Goal: Task Accomplishment & Management: Complete application form

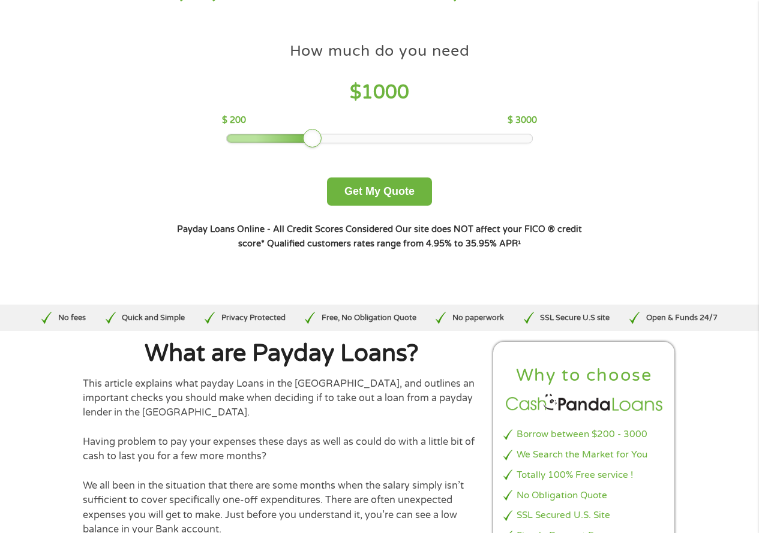
scroll to position [120, 0]
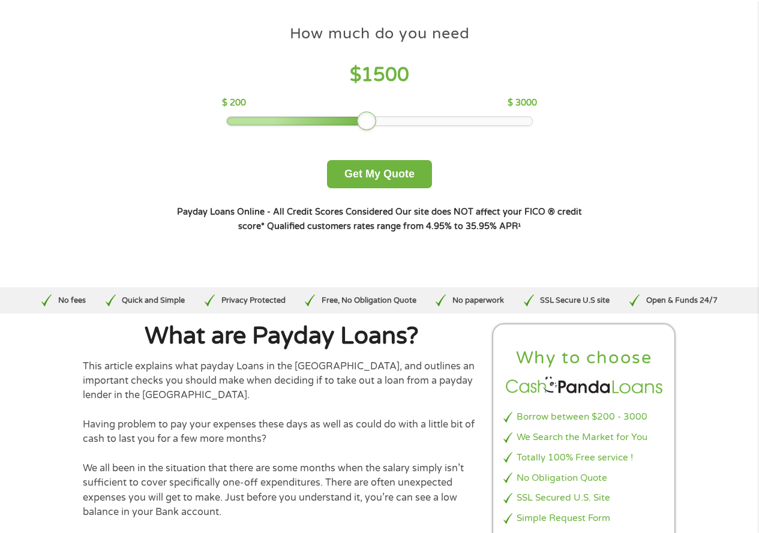
drag, startPoint x: 311, startPoint y: 118, endPoint x: 361, endPoint y: 128, distance: 51.0
click at [361, 128] on div at bounding box center [366, 121] width 19 height 19
click at [403, 173] on button "Get My Quote" at bounding box center [379, 174] width 105 height 28
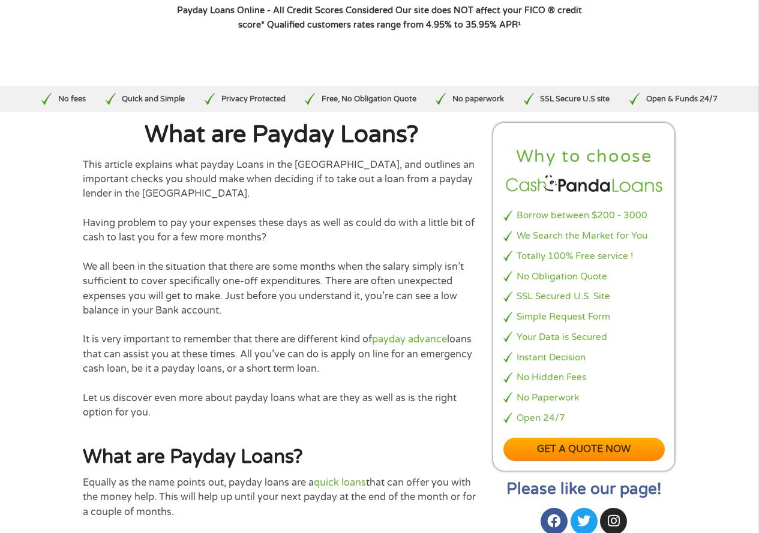
scroll to position [360, 0]
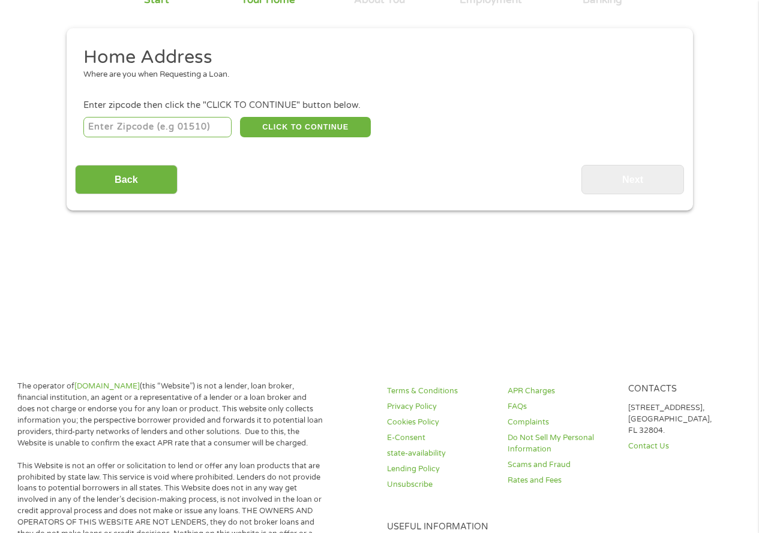
scroll to position [120, 0]
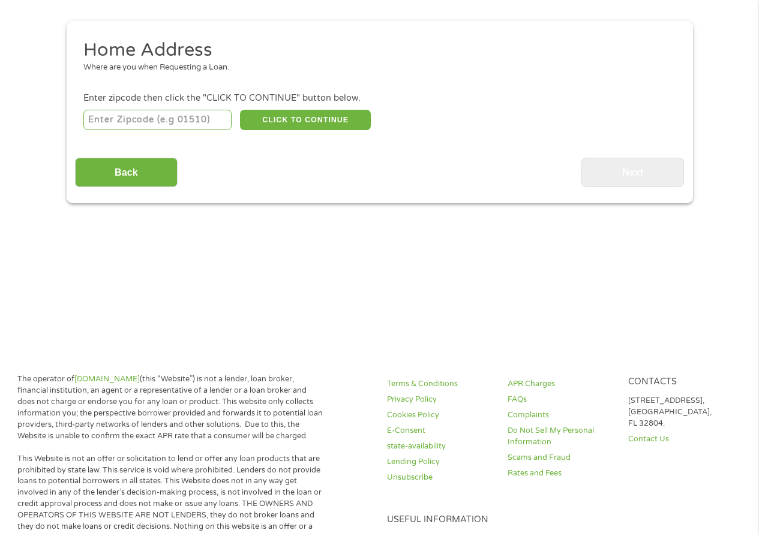
click at [164, 122] on input "number" at bounding box center [157, 120] width 148 height 20
type input "92557"
click at [309, 117] on button "CLICK TO CONTINUE" at bounding box center [305, 120] width 131 height 20
type input "92557"
type input "Moreno Valley"
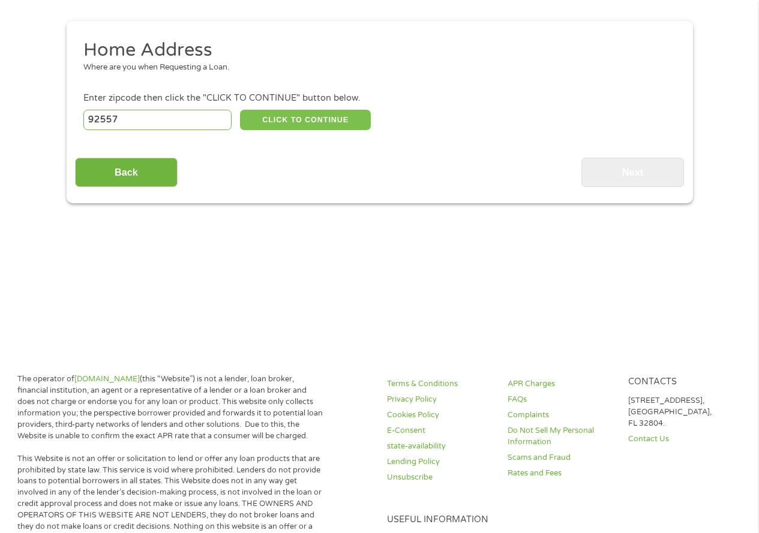
select select "California"
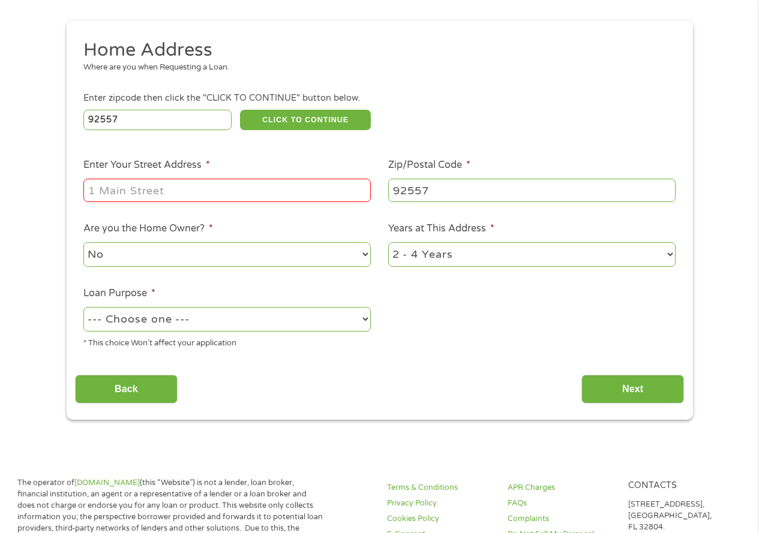
click at [148, 189] on input "Enter Your Street Address *" at bounding box center [226, 190] width 287 height 23
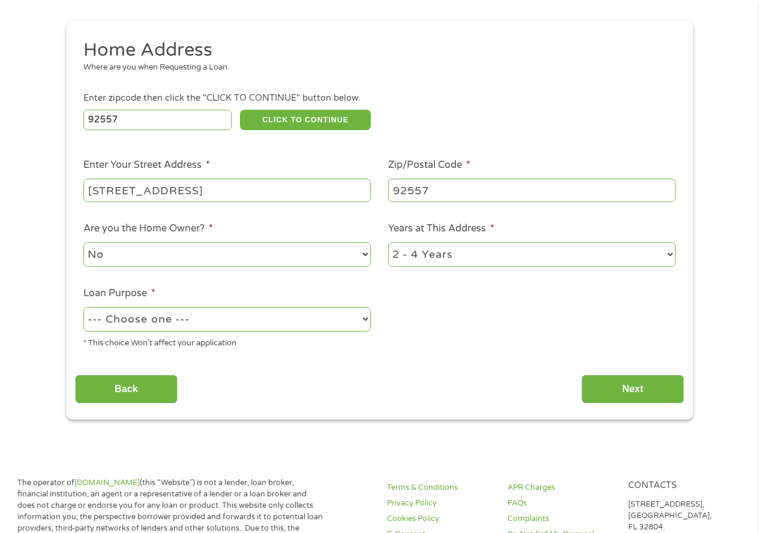
type input "23298 Stony Creek Way"
click at [223, 322] on select "--- Choose one --- Pay Bills Debt Consolidation Home Improvement Major Purchase…" at bounding box center [226, 319] width 287 height 25
select select "shorttermcash"
click at [83, 307] on select "--- Choose one --- Pay Bills Debt Consolidation Home Improvement Major Purchase…" at bounding box center [226, 319] width 287 height 25
click at [645, 389] on input "Next" at bounding box center [633, 389] width 103 height 29
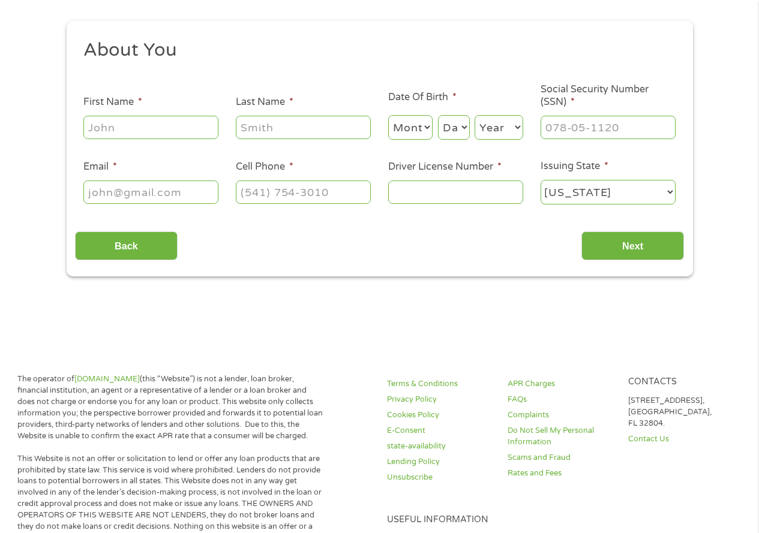
scroll to position [0, 0]
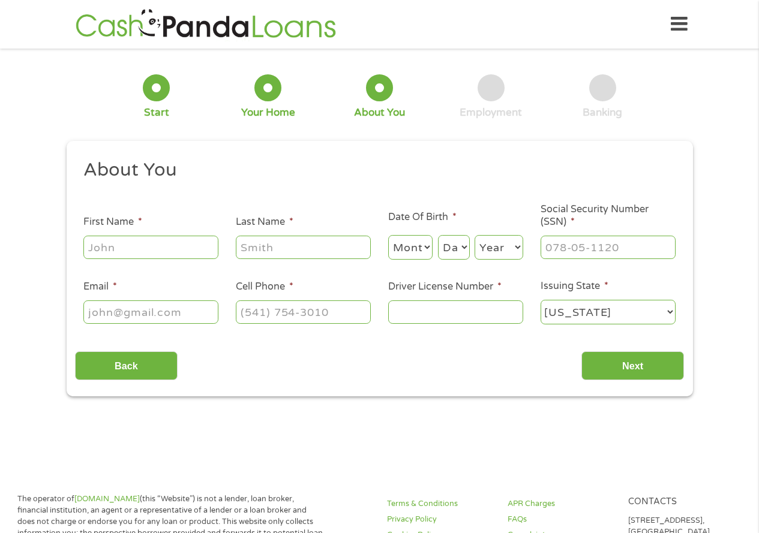
click at [182, 248] on input "First Name *" at bounding box center [150, 247] width 135 height 23
type input "Monique"
type input "Moss"
click at [422, 245] on select "Month 1 2 3 4 5 6 7 8 9 10 11 12" at bounding box center [410, 247] width 45 height 25
select select "8"
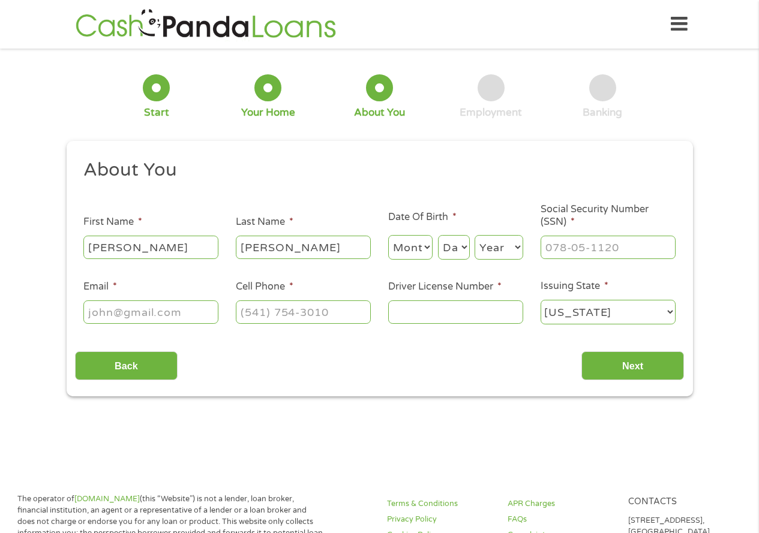
click at [388, 235] on select "Month 1 2 3 4 5 6 7 8 9 10 11 12" at bounding box center [410, 247] width 45 height 25
click at [463, 250] on select "Day 1 2 3 4 5 6 7 8 9 10 11 12 13 14 15 16 17 18 19 20 21 22 23 24 25 26 27 28 …" at bounding box center [454, 247] width 32 height 25
select select "12"
click at [438, 235] on select "Day 1 2 3 4 5 6 7 8 9 10 11 12 13 14 15 16 17 18 19 20 21 22 23 24 25 26 27 28 …" at bounding box center [454, 247] width 32 height 25
click at [495, 258] on select "Year 2007 2006 2005 2004 2003 2002 2001 2000 1999 1998 1997 1996 1995 1994 1993…" at bounding box center [499, 247] width 49 height 25
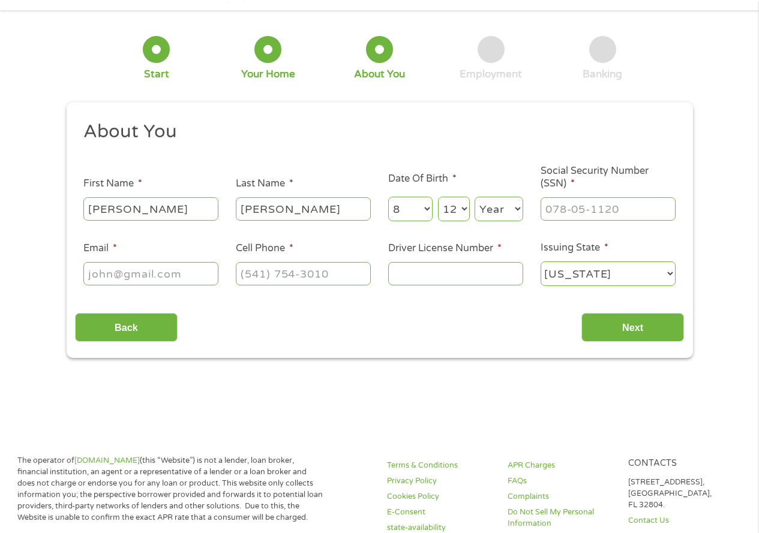
scroll to position [60, 0]
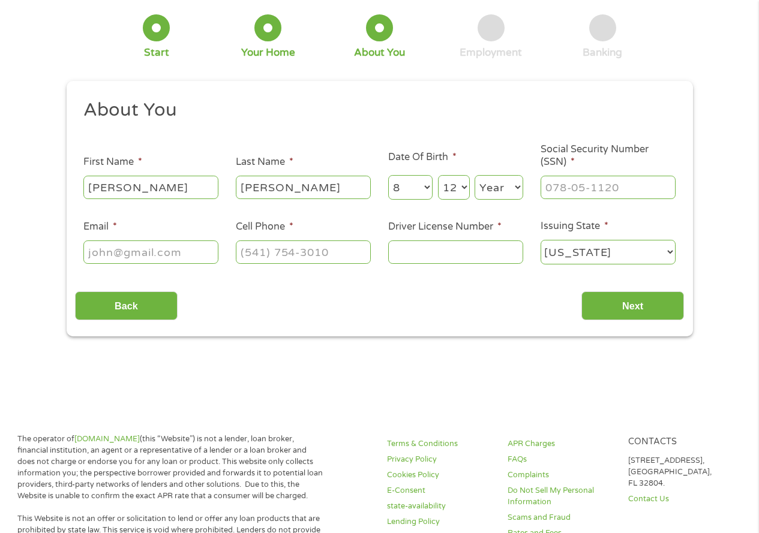
click at [503, 190] on select "Year 2007 2006 2005 2004 2003 2002 2001 2000 1999 1998 1997 1996 1995 1994 1993…" at bounding box center [499, 187] width 49 height 25
select select "1976"
click at [475, 175] on select "Year 2007 2006 2005 2004 2003 2002 2001 2000 1999 1998 1997 1996 1995 1994 1993…" at bounding box center [499, 187] width 49 height 25
click at [596, 191] on input "___-__-____" at bounding box center [608, 187] width 135 height 23
click at [547, 191] on input "___-__-5734" at bounding box center [608, 187] width 135 height 23
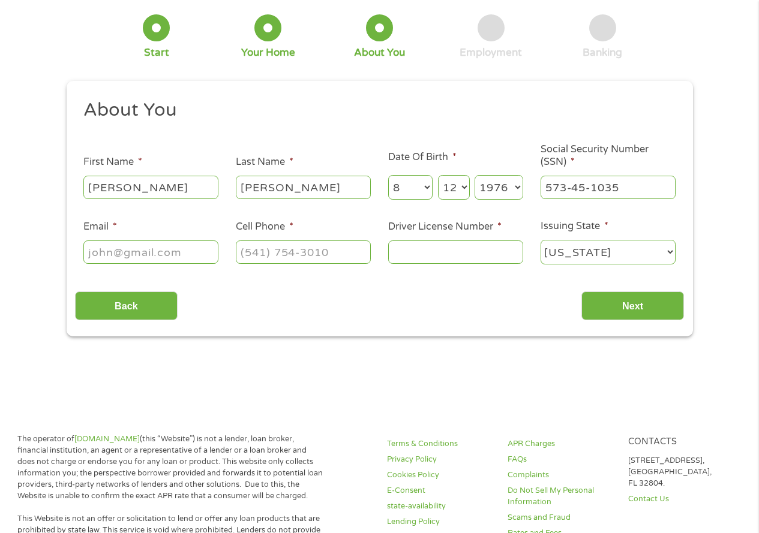
type input "573-45-1037"
click at [128, 250] on input "Email *" at bounding box center [150, 252] width 135 height 23
type input "monimoss@hotmail.com"
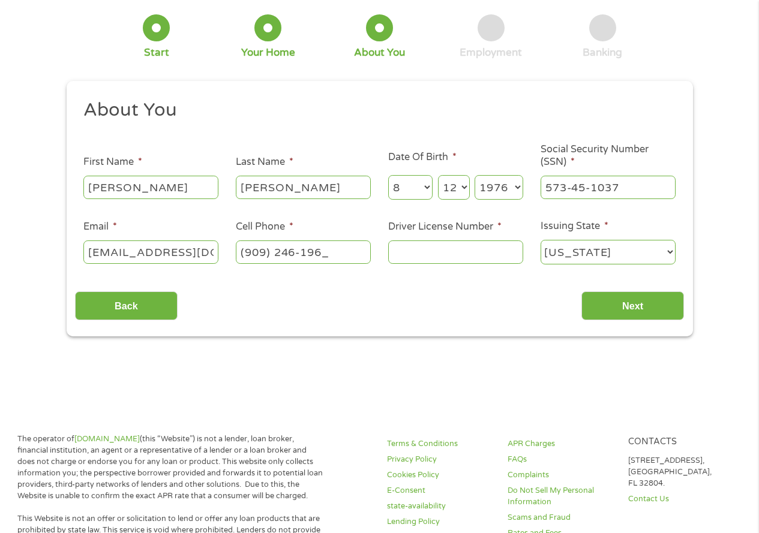
type input "(909) 246-1965"
drag, startPoint x: 213, startPoint y: 252, endPoint x: 251, endPoint y: 247, distance: 38.1
click at [251, 247] on ul "About You This field is hidden when viewing the form Title * --- Choose one ---…" at bounding box center [379, 186] width 609 height 177
click at [212, 254] on input "monimoss@hotmail.com" at bounding box center [150, 252] width 135 height 23
click at [212, 253] on input "monimoss@hotmail.com" at bounding box center [150, 252] width 135 height 23
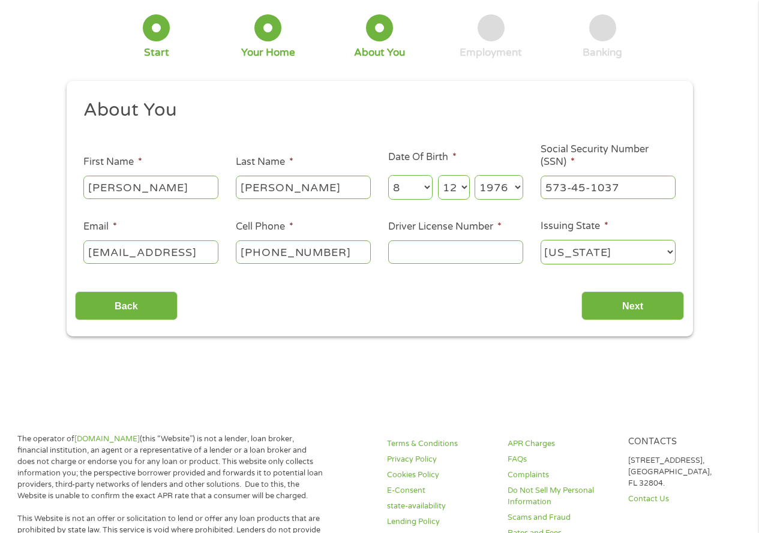
scroll to position [0, 13]
type input "monimoss@hotmail.comm"
click at [426, 253] on input "Driver License Number *" at bounding box center [455, 252] width 135 height 23
type input "B6252555"
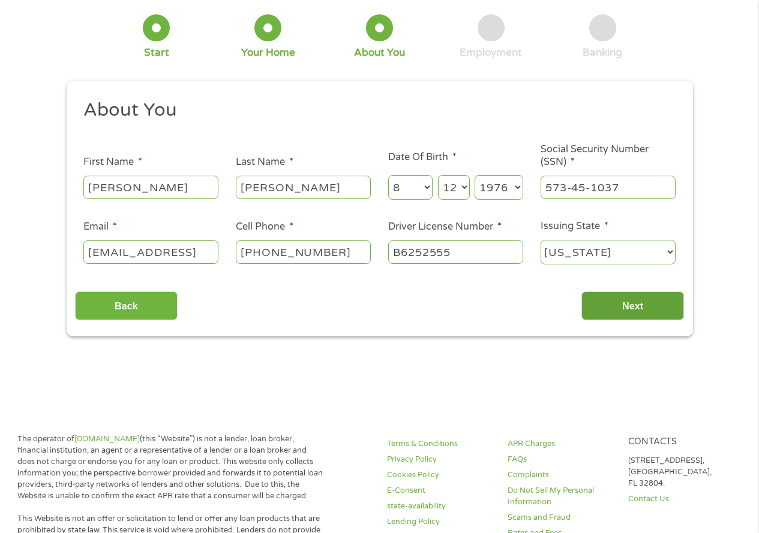
click at [653, 293] on input "Next" at bounding box center [633, 306] width 103 height 29
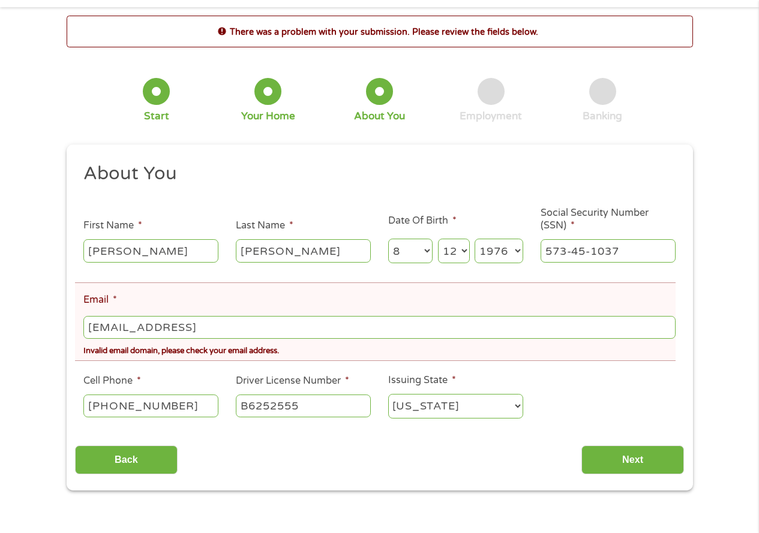
scroll to position [120, 0]
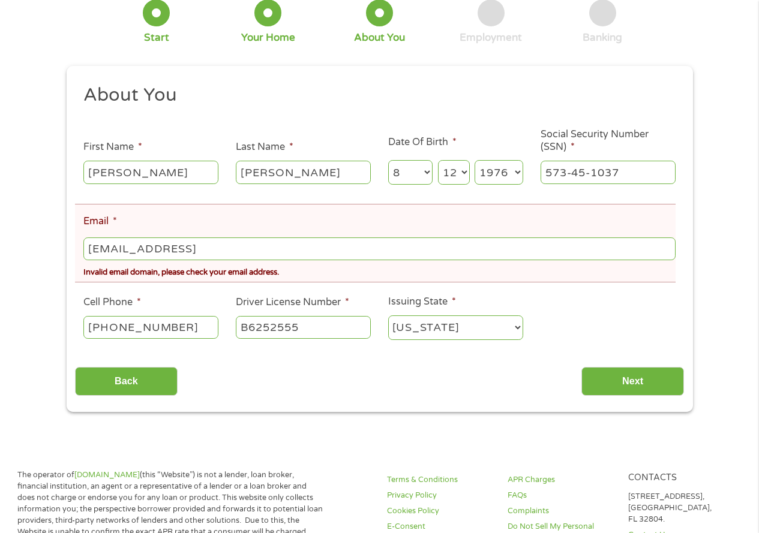
click at [238, 247] on input "monimoss@hotmail.comm" at bounding box center [379, 249] width 592 height 23
type input "monimoss@hotmail.com"
click at [644, 376] on input "Next" at bounding box center [633, 381] width 103 height 29
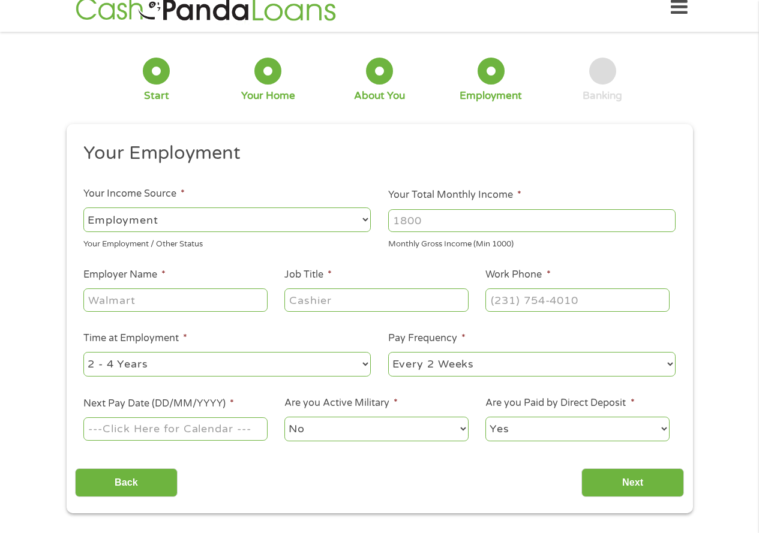
scroll to position [0, 0]
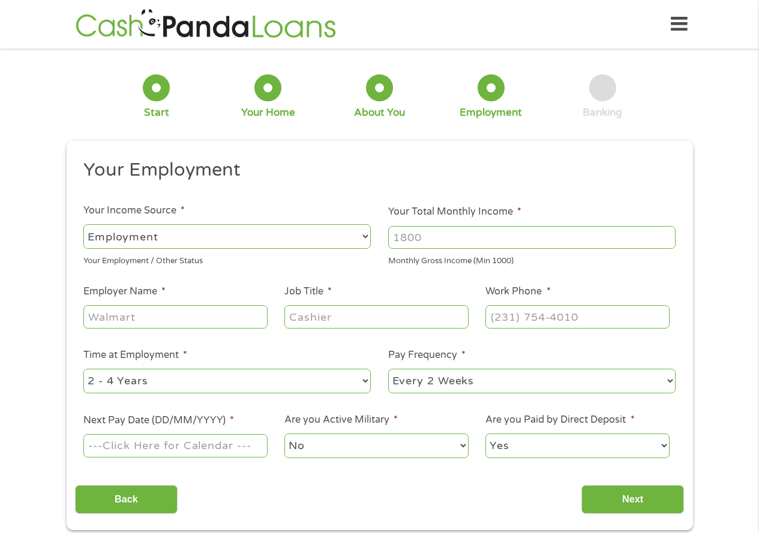
click at [284, 231] on select "--- Choose one --- Employment Self Employed Benefits" at bounding box center [226, 236] width 287 height 25
click at [83, 224] on select "--- Choose one --- Employment Self Employed Benefits" at bounding box center [226, 236] width 287 height 25
click at [439, 235] on input "Your Total Monthly Income *" at bounding box center [531, 237] width 287 height 23
type input "5500"
click at [188, 316] on input "Employer Name *" at bounding box center [175, 316] width 184 height 23
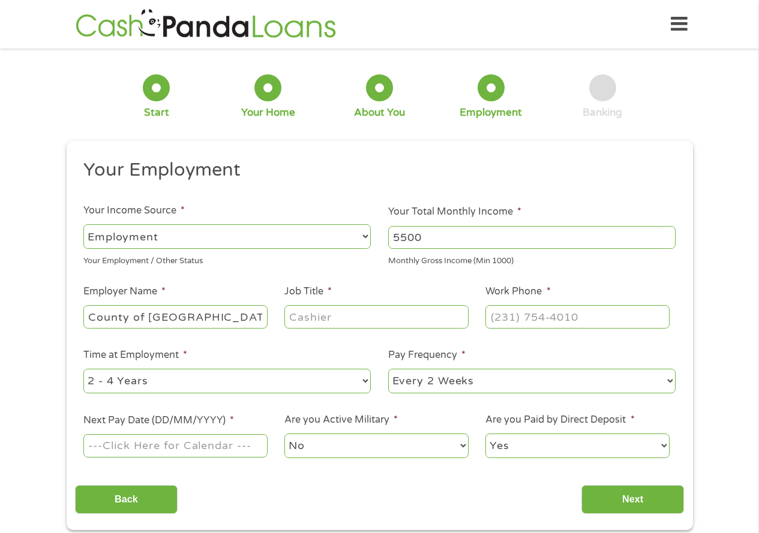
type input "County of San Bernardino"
type input "Appeals Specialist"
type input "(909) 252-4301"
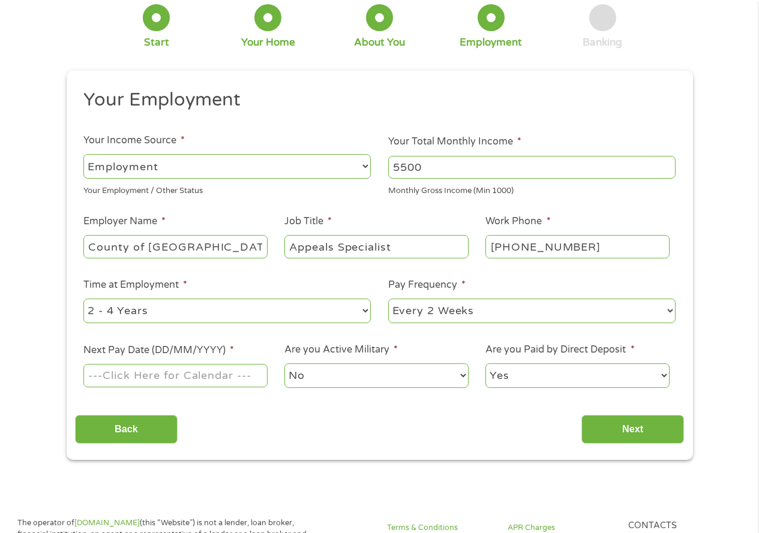
scroll to position [180, 0]
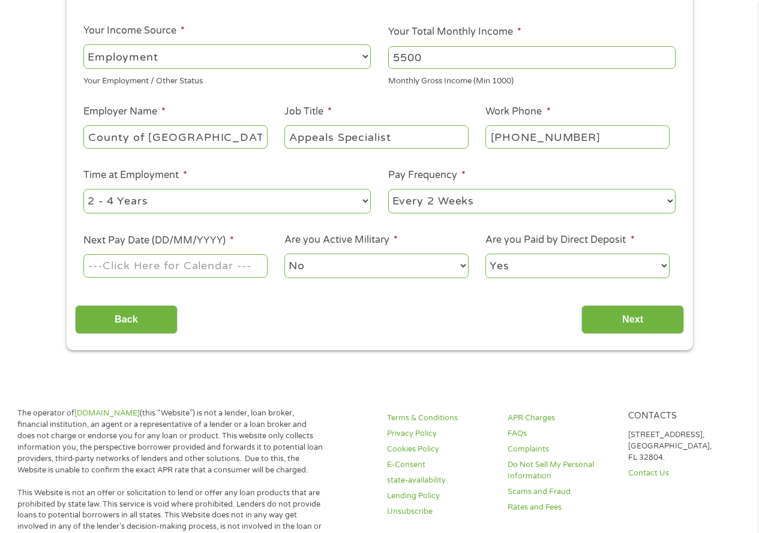
click at [353, 203] on select "--- Choose one --- 1 Year or less 1 - 2 Years 2 - 4 Years Over 4 Years" at bounding box center [226, 201] width 287 height 25
select select "60months"
click at [83, 189] on select "--- Choose one --- 1 Year or less 1 - 2 Years 2 - 4 Years Over 4 Years" at bounding box center [226, 201] width 287 height 25
click at [226, 263] on input "Next Pay Date (DD/MM/YYYY) *" at bounding box center [175, 265] width 184 height 23
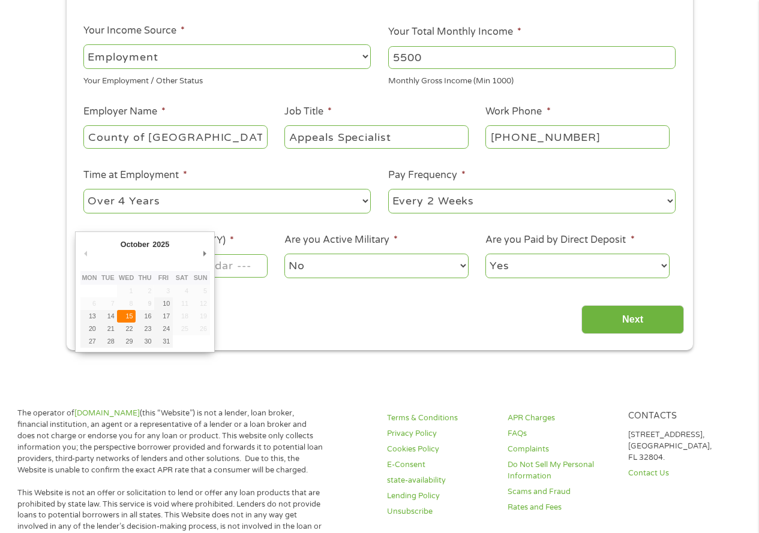
type input "15/10/2025"
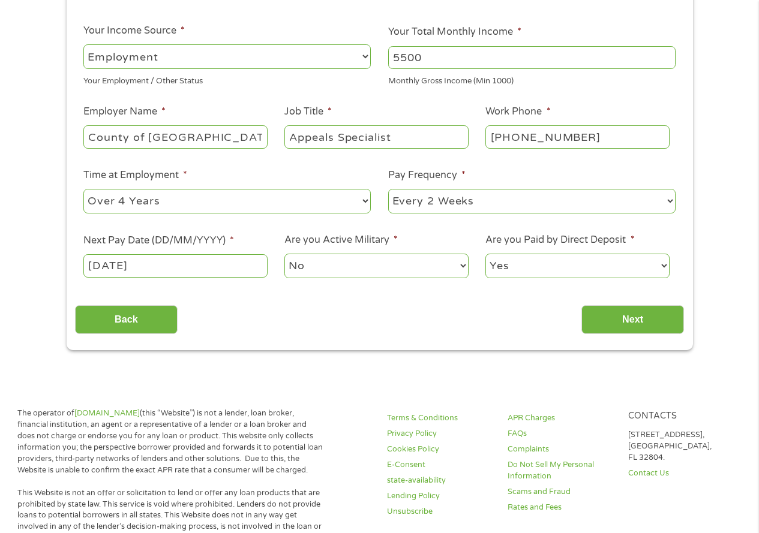
click at [416, 269] on select "No Yes" at bounding box center [376, 266] width 184 height 25
click at [284, 254] on select "No Yes" at bounding box center [376, 266] width 184 height 25
click at [655, 319] on input "Next" at bounding box center [633, 319] width 103 height 29
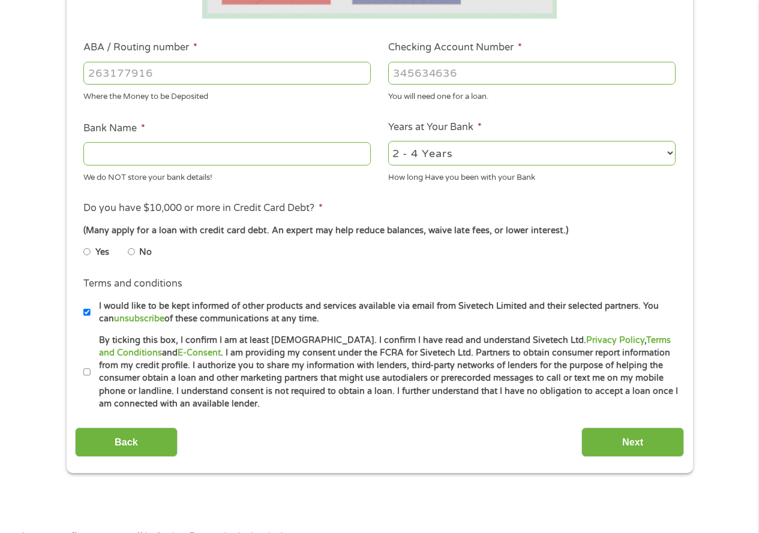
scroll to position [360, 0]
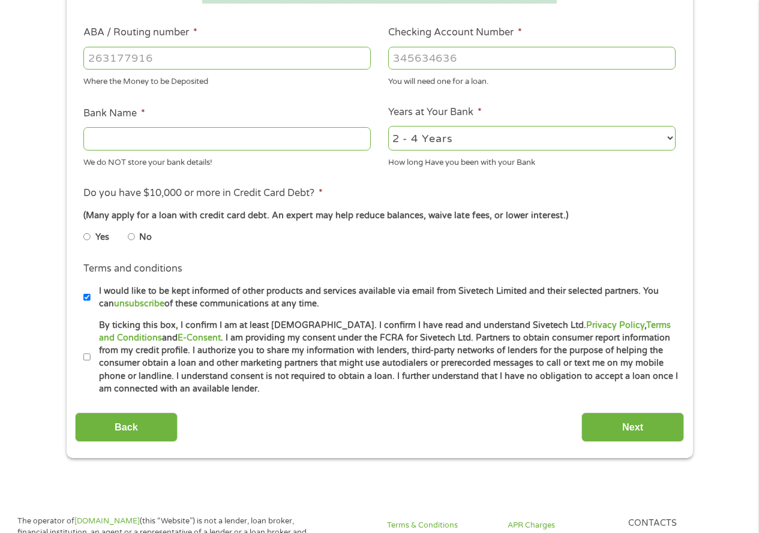
click at [194, 140] on input "Bank Name *" at bounding box center [226, 138] width 287 height 23
type input "BMO"
click at [389, 185] on ul "Bank Information Where do you want the funds deposited? ABA / Routing number * …" at bounding box center [379, 97] width 609 height 598
click at [476, 144] on select "2 - 4 Years 6 - 12 Months 1 - 2 Years Over 4 Years" at bounding box center [531, 138] width 287 height 25
select select "60months"
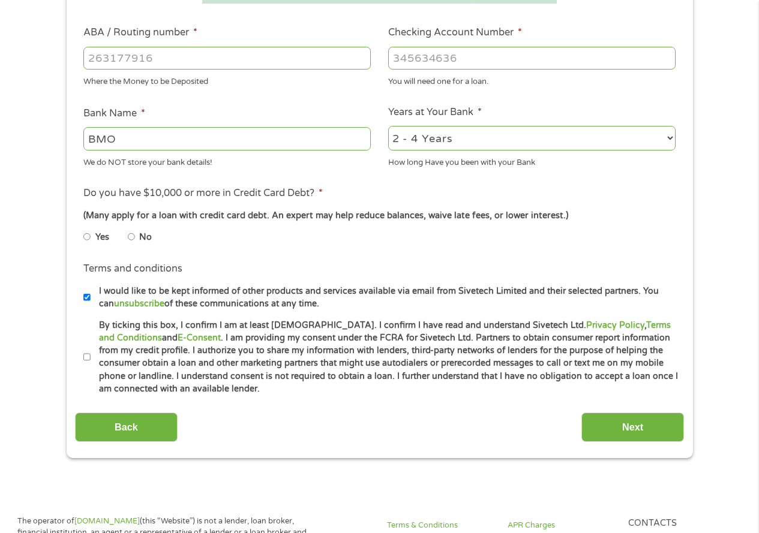
click at [388, 126] on select "2 - 4 Years 6 - 12 Months 1 - 2 Years Over 4 Years" at bounding box center [531, 138] width 287 height 25
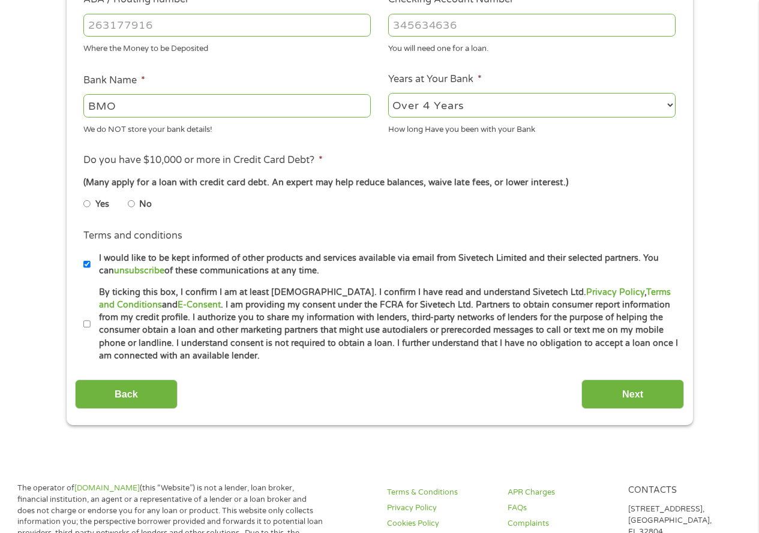
scroll to position [420, 0]
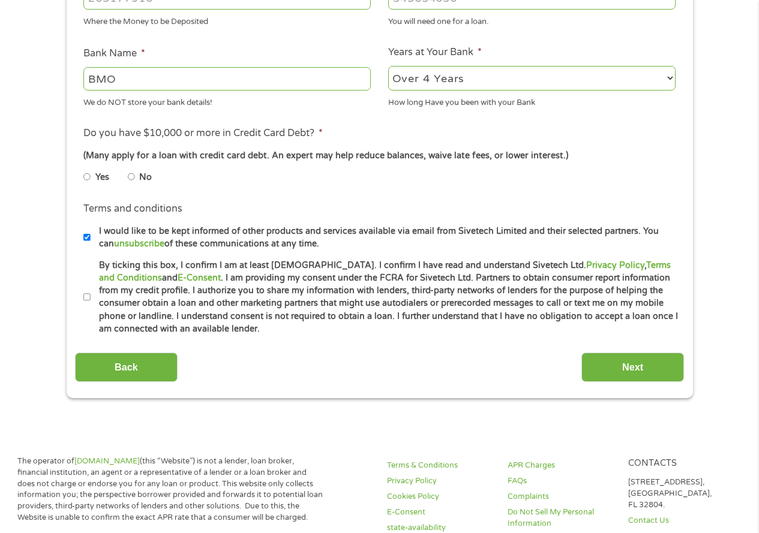
click at [131, 178] on input "No" at bounding box center [131, 176] width 7 height 19
radio input "true"
click at [85, 294] on input "By ticking this box, I confirm I am at least 18 years old. I confirm I have rea…" at bounding box center [86, 297] width 7 height 19
checkbox input "true"
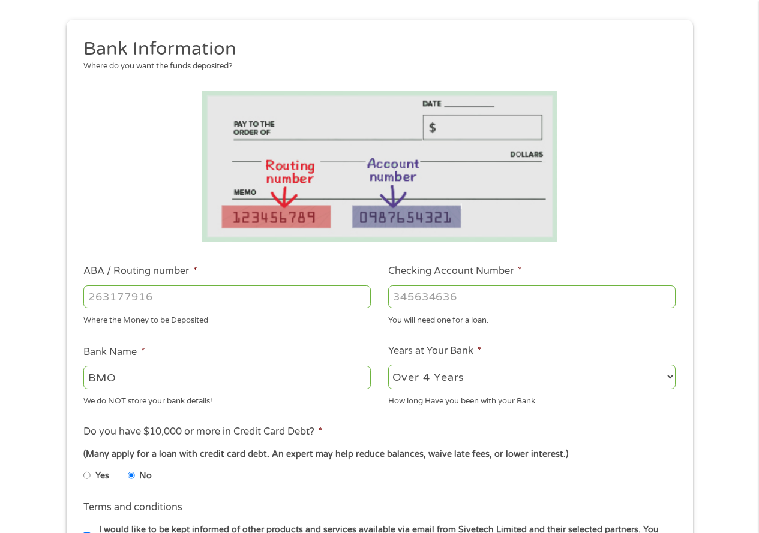
scroll to position [120, 0]
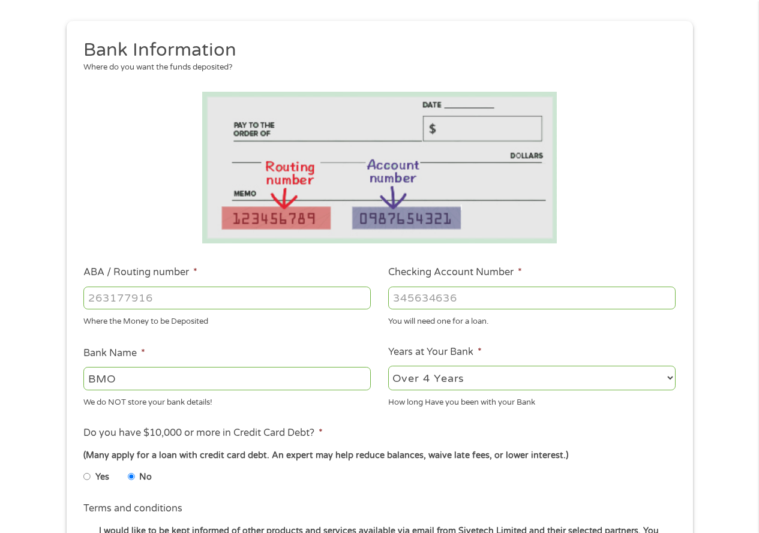
click at [240, 307] on input "ABA / Routing number *" at bounding box center [226, 298] width 287 height 23
click at [135, 298] on input "ABA / Routing number *" at bounding box center [226, 298] width 287 height 23
type input "071025661"
type input "BMO HARRIS BANK NA"
type input "071025661"
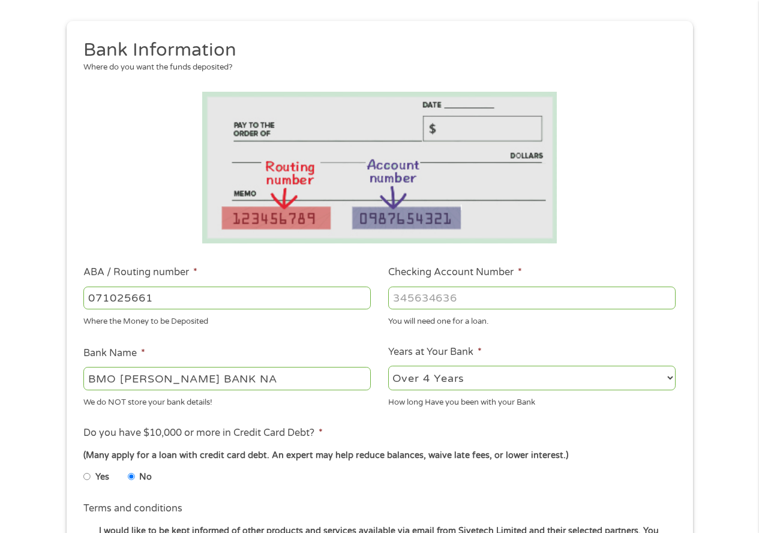
drag, startPoint x: 405, startPoint y: 305, endPoint x: 458, endPoint y: 292, distance: 54.4
click at [408, 303] on input "Checking Account Number *" at bounding box center [531, 298] width 287 height 23
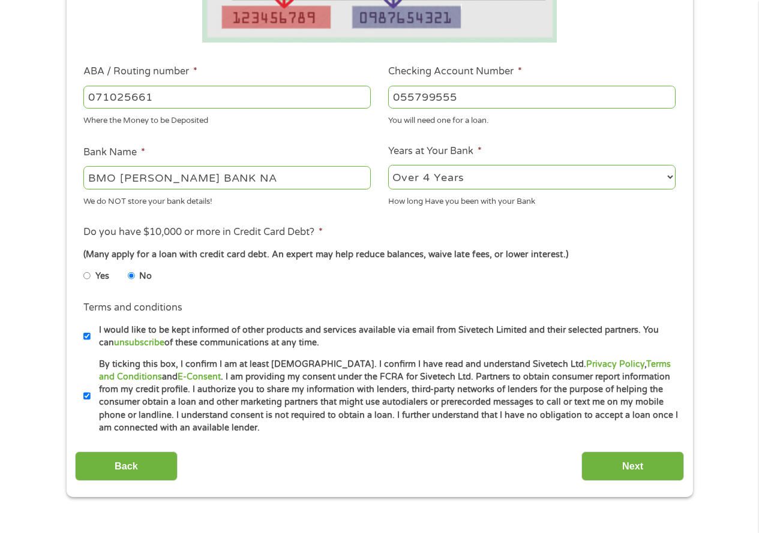
scroll to position [480, 0]
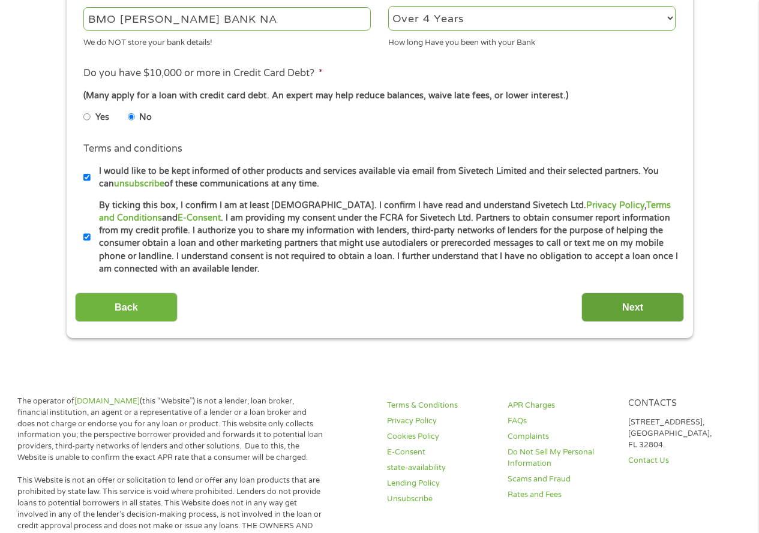
type input "055799555"
click at [631, 313] on input "Next" at bounding box center [633, 307] width 103 height 29
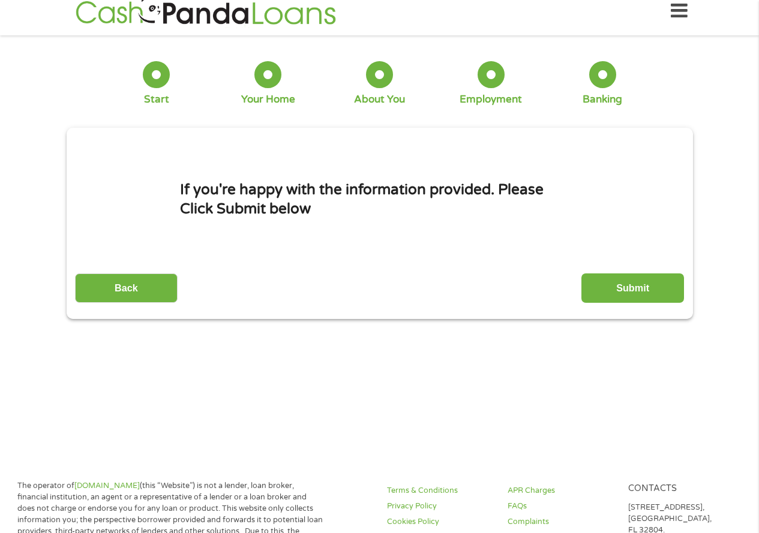
scroll to position [0, 0]
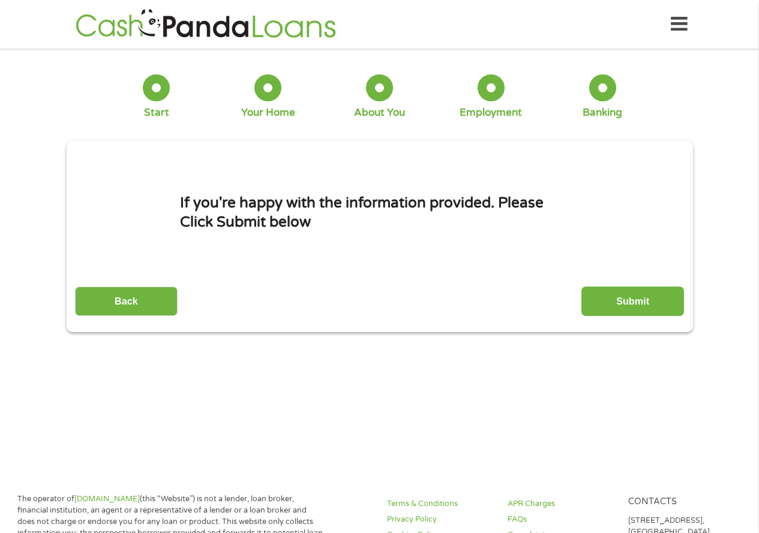
drag, startPoint x: 624, startPoint y: 306, endPoint x: 651, endPoint y: 310, distance: 27.2
click at [624, 305] on input "Submit" at bounding box center [633, 301] width 103 height 29
